Goal: Task Accomplishment & Management: Complete application form

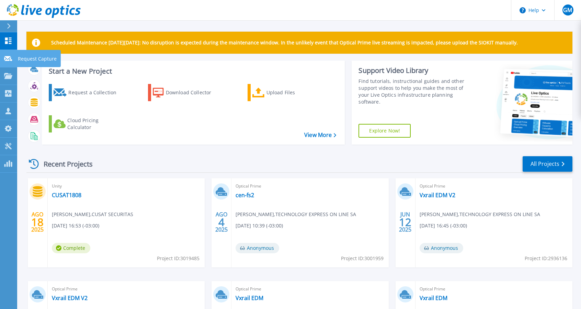
click at [35, 57] on p "Request Capture" at bounding box center [37, 59] width 39 height 18
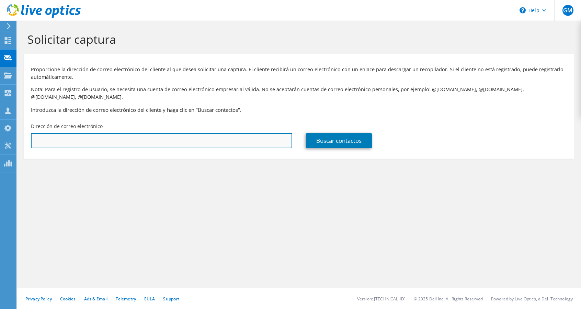
click at [167, 134] on input "text" at bounding box center [162, 140] width 262 height 15
click at [202, 135] on input "text" at bounding box center [162, 140] width 262 height 15
paste input "[EMAIL_ADDRESS][DOMAIN_NAME]"
type input "[EMAIL_ADDRESS][DOMAIN_NAME]"
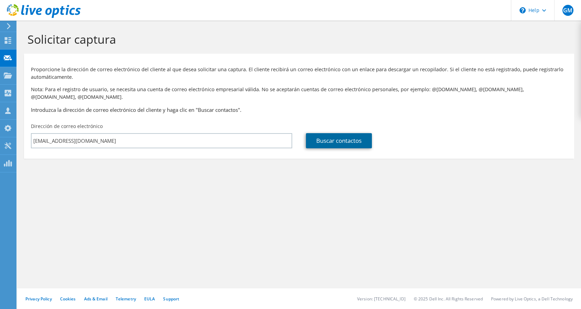
click at [342, 134] on link "Buscar contactos" at bounding box center [339, 140] width 66 height 15
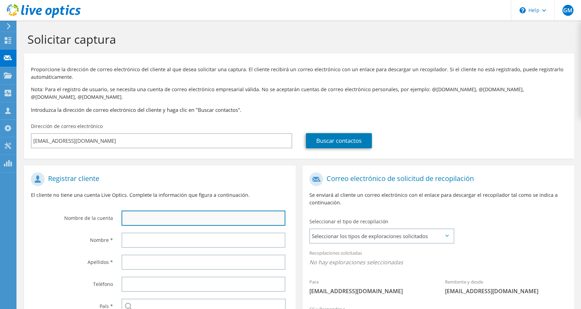
click at [157, 212] on input "text" at bounding box center [204, 217] width 164 height 15
click at [194, 210] on input "text" at bounding box center [204, 217] width 164 height 15
paste input "Knight Therapeutics Inc."
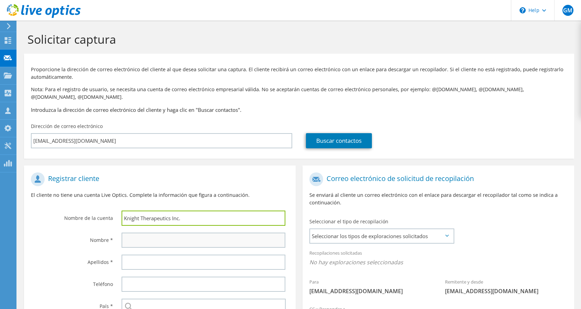
type input "Knight Therapeutics Inc."
type input "Hernan"
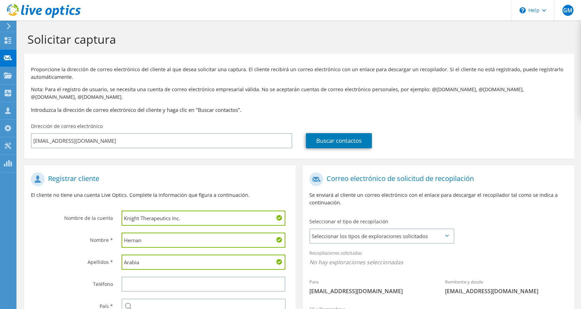
type input "Arabia"
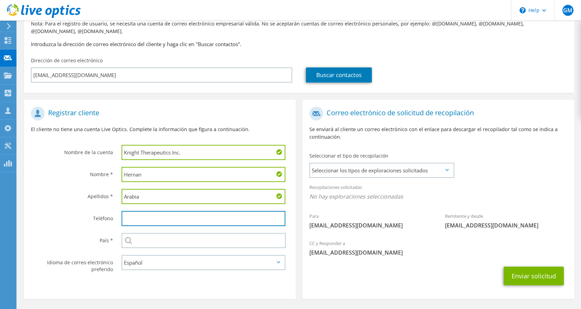
scroll to position [83, 0]
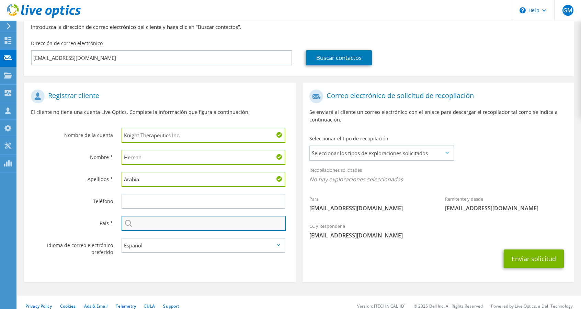
click at [193, 220] on input "text" at bounding box center [204, 222] width 164 height 15
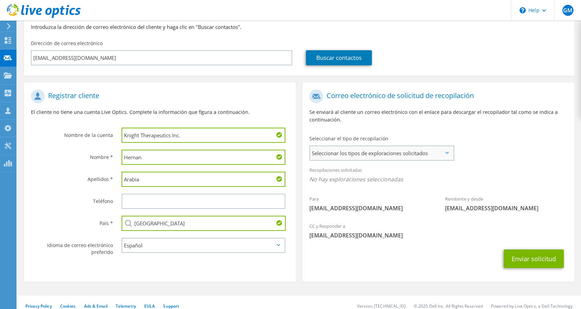
type input "[GEOGRAPHIC_DATA]"
click at [441, 147] on span "Seleccionar los tipos de exploraciones solicitados" at bounding box center [381, 153] width 143 height 14
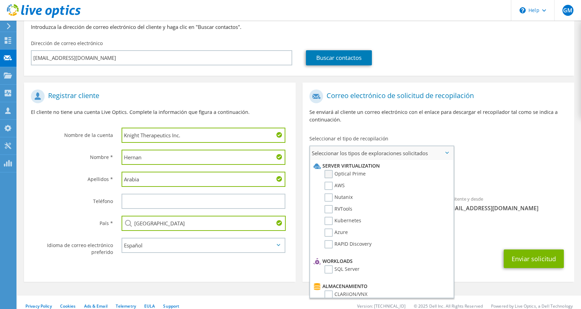
click at [340, 170] on label "Optical Prime" at bounding box center [345, 174] width 41 height 8
click at [0, 0] on input "Optical Prime" at bounding box center [0, 0] width 0 height 0
click at [543, 138] on div "Para [EMAIL_ADDRESS][DOMAIN_NAME] Remitente y desde [EMAIL_ADDRESS][DOMAIN_NAME]" at bounding box center [439, 153] width 272 height 135
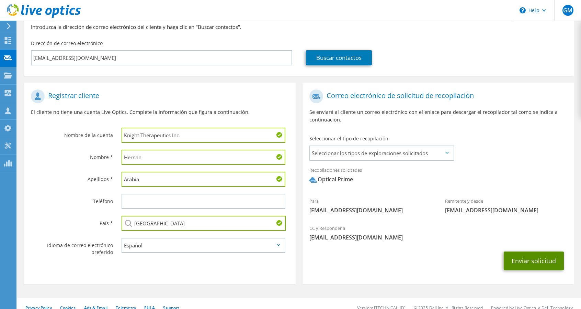
click at [535, 252] on button "Enviar solicitud" at bounding box center [534, 260] width 60 height 19
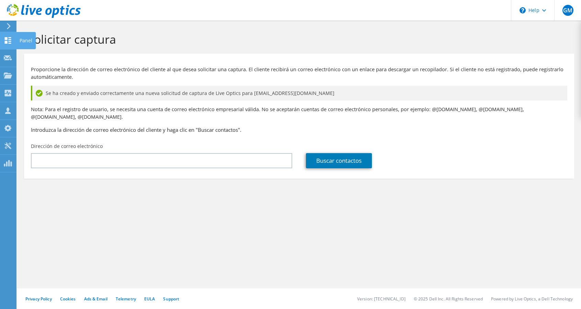
click at [11, 39] on use at bounding box center [8, 40] width 7 height 7
